Goal: Find specific page/section: Find specific page/section

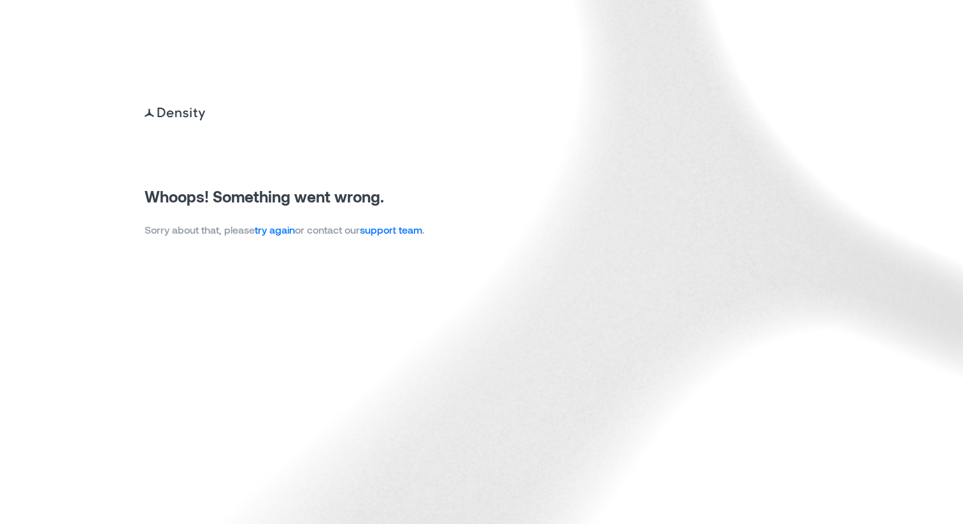
click at [269, 240] on img at bounding box center [481, 262] width 963 height 524
click at [287, 232] on link "try again" at bounding box center [275, 230] width 40 height 12
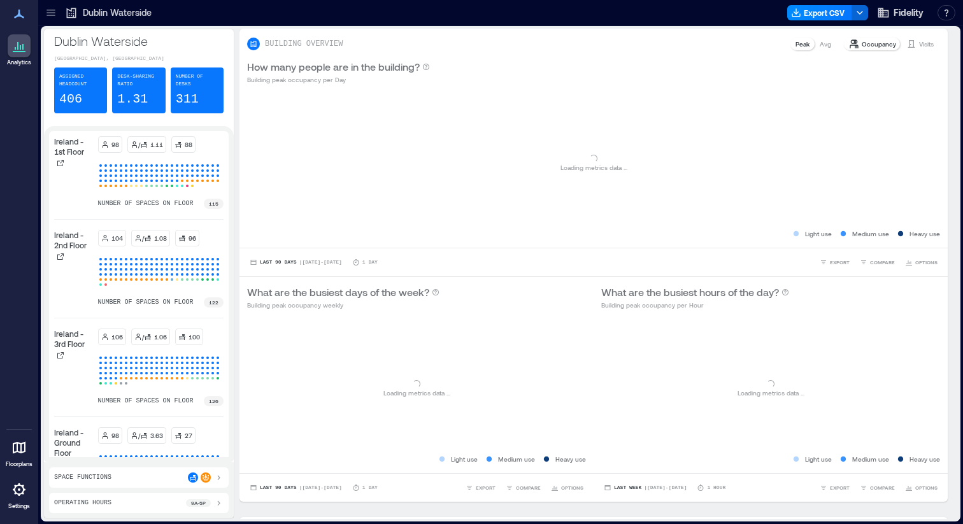
click at [54, 13] on icon at bounding box center [51, 12] width 13 height 13
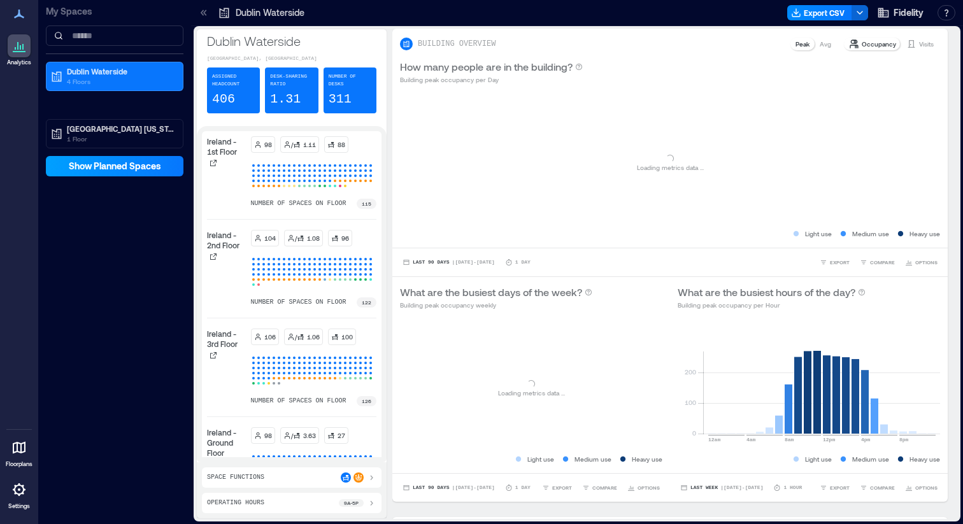
click at [116, 167] on span "Show Planned Spaces" at bounding box center [115, 166] width 92 height 13
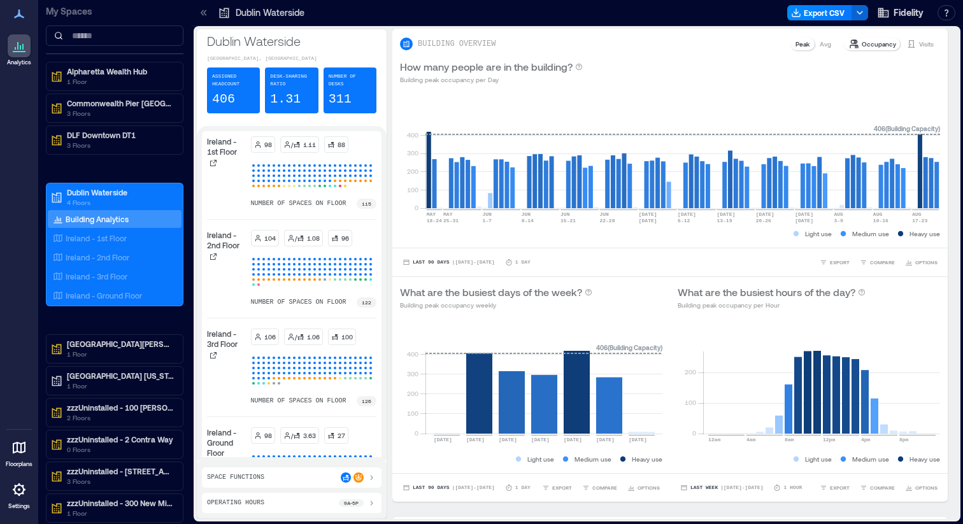
scroll to position [59, 0]
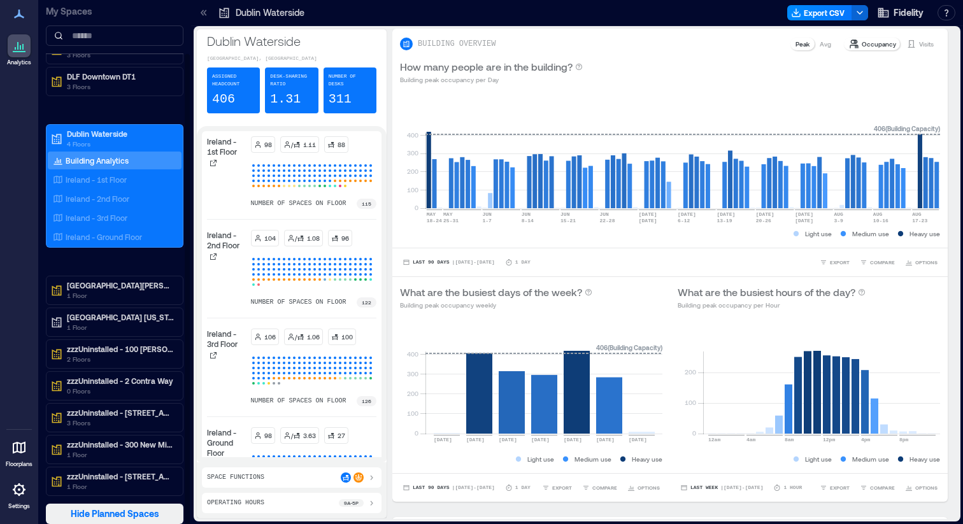
click at [115, 514] on span "Hide Planned Spaces" at bounding box center [115, 514] width 89 height 13
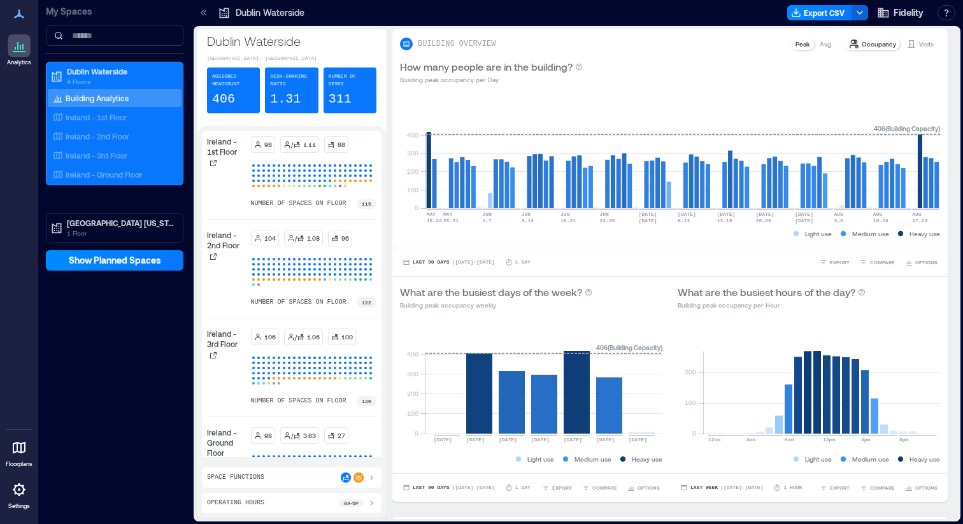
scroll to position [0, 0]
click at [25, 496] on icon at bounding box center [18, 489] width 15 height 15
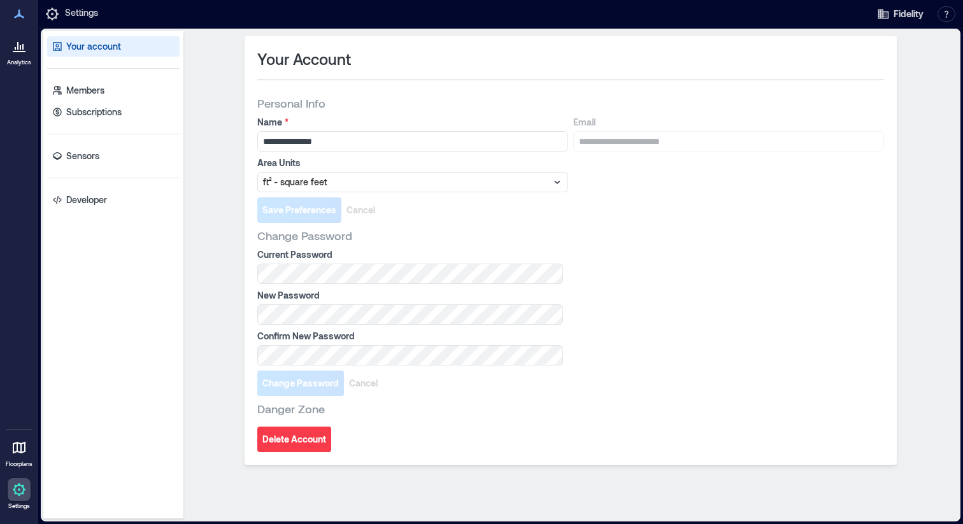
click at [20, 46] on icon at bounding box center [20, 47] width 1 height 4
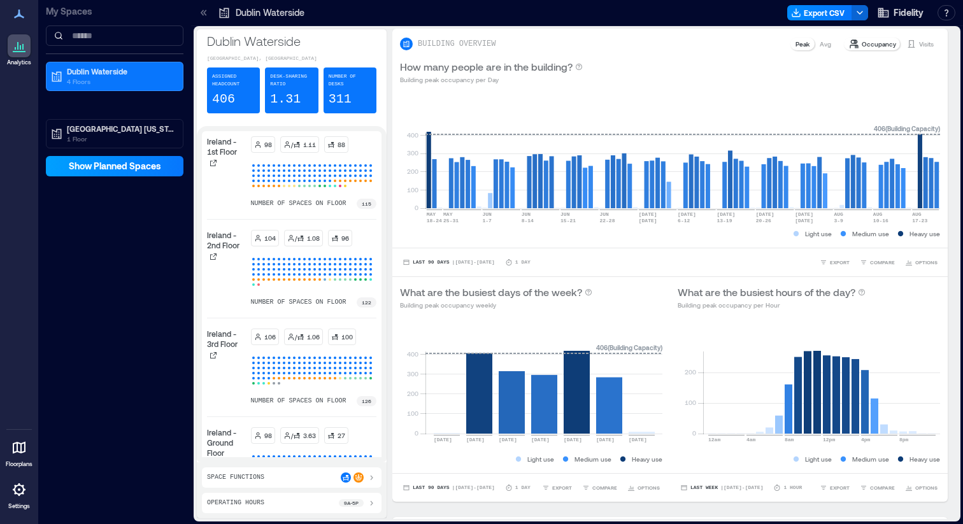
click at [78, 167] on span "Show Planned Spaces" at bounding box center [115, 166] width 92 height 13
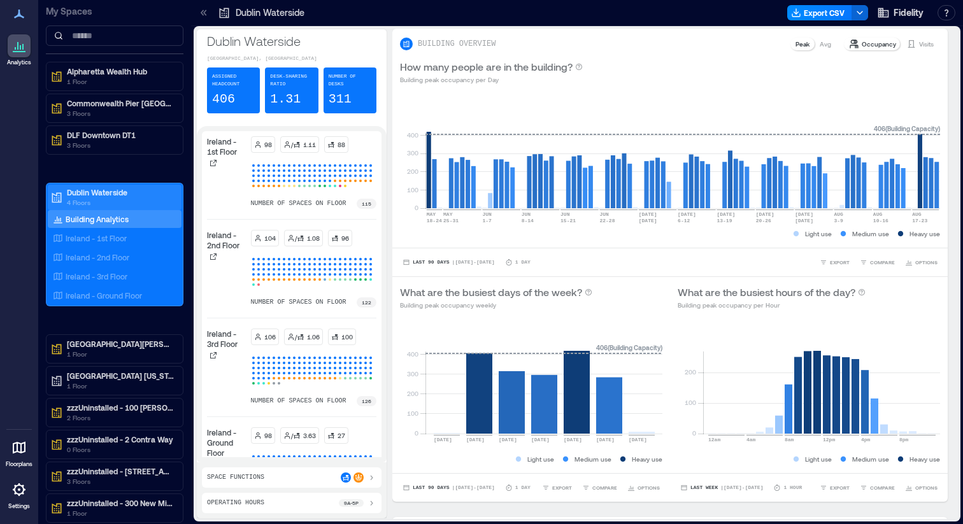
click at [93, 188] on p "Dublin Waterside" at bounding box center [120, 192] width 107 height 10
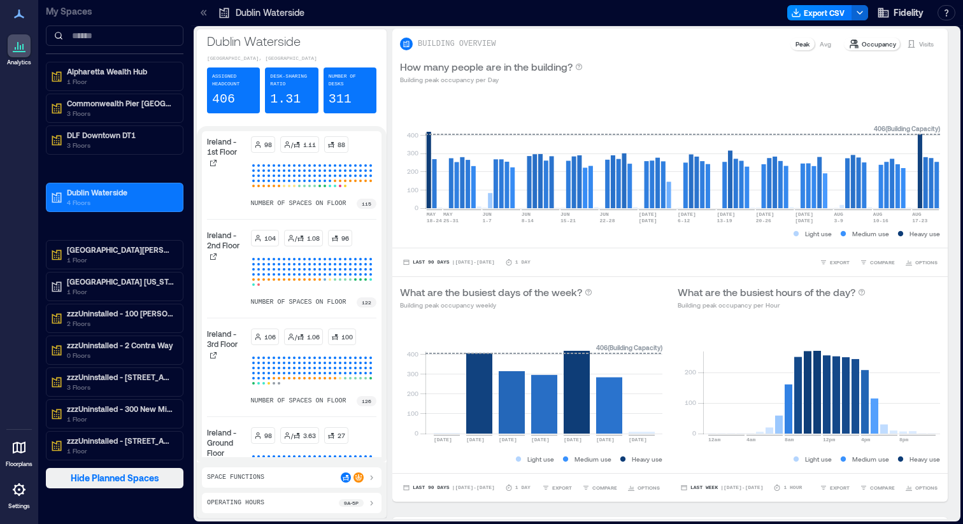
click at [98, 482] on span "Hide Planned Spaces" at bounding box center [115, 478] width 89 height 13
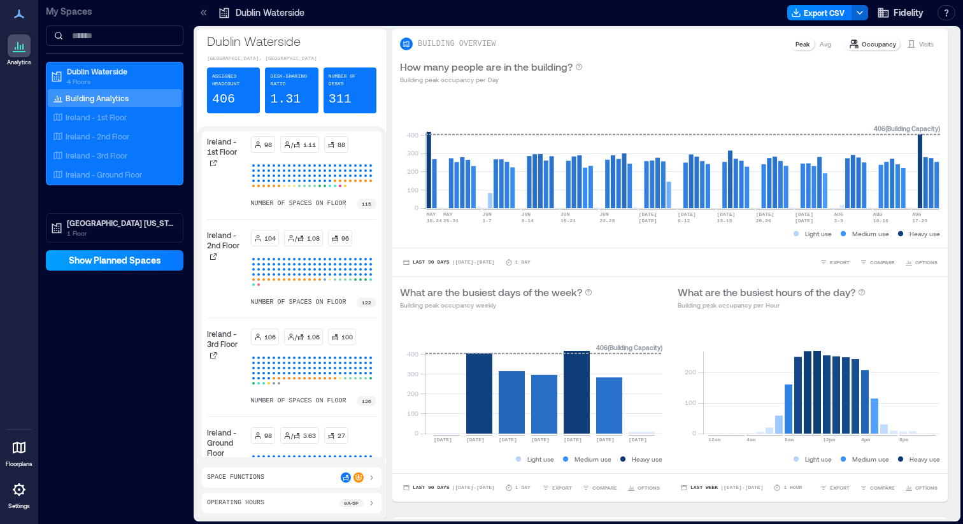
click at [125, 262] on span "Show Planned Spaces" at bounding box center [115, 260] width 92 height 13
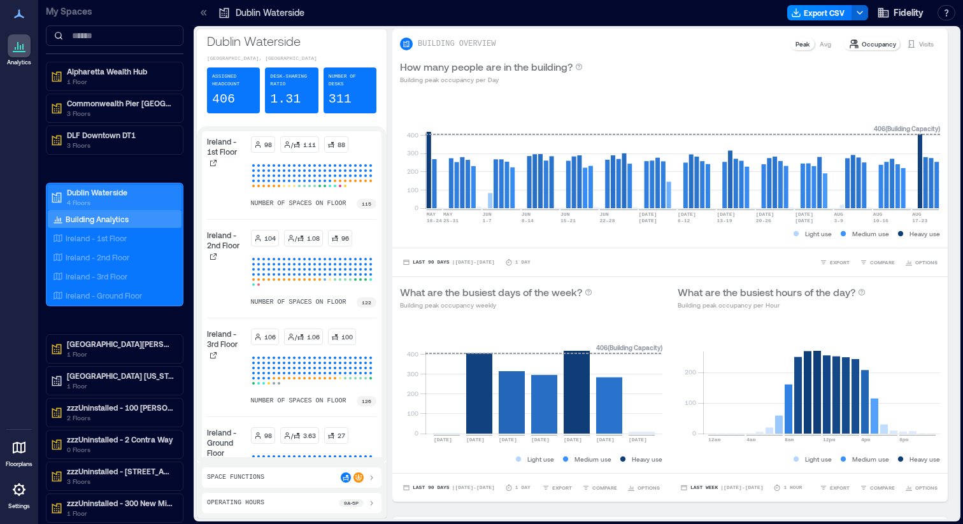
click at [139, 194] on p "Dublin Waterside" at bounding box center [120, 192] width 107 height 10
